Goal: Information Seeking & Learning: Learn about a topic

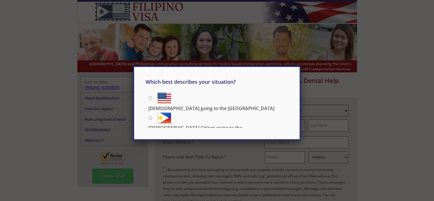
click at [195, 124] on p "[DEMOGRAPHIC_DATA] Citizen going to the [DEMOGRAPHIC_DATA]" at bounding box center [218, 130] width 140 height 13
click at [152, 116] on input "[DEMOGRAPHIC_DATA] Citizen going to the [DEMOGRAPHIC_DATA]" at bounding box center [150, 118] width 4 height 4
radio input "true"
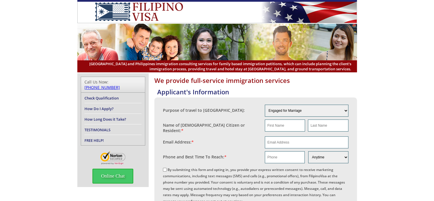
click at [105, 95] on link "Check Qualification" at bounding box center [101, 97] width 34 height 5
